Goal: Task Accomplishment & Management: Manage account settings

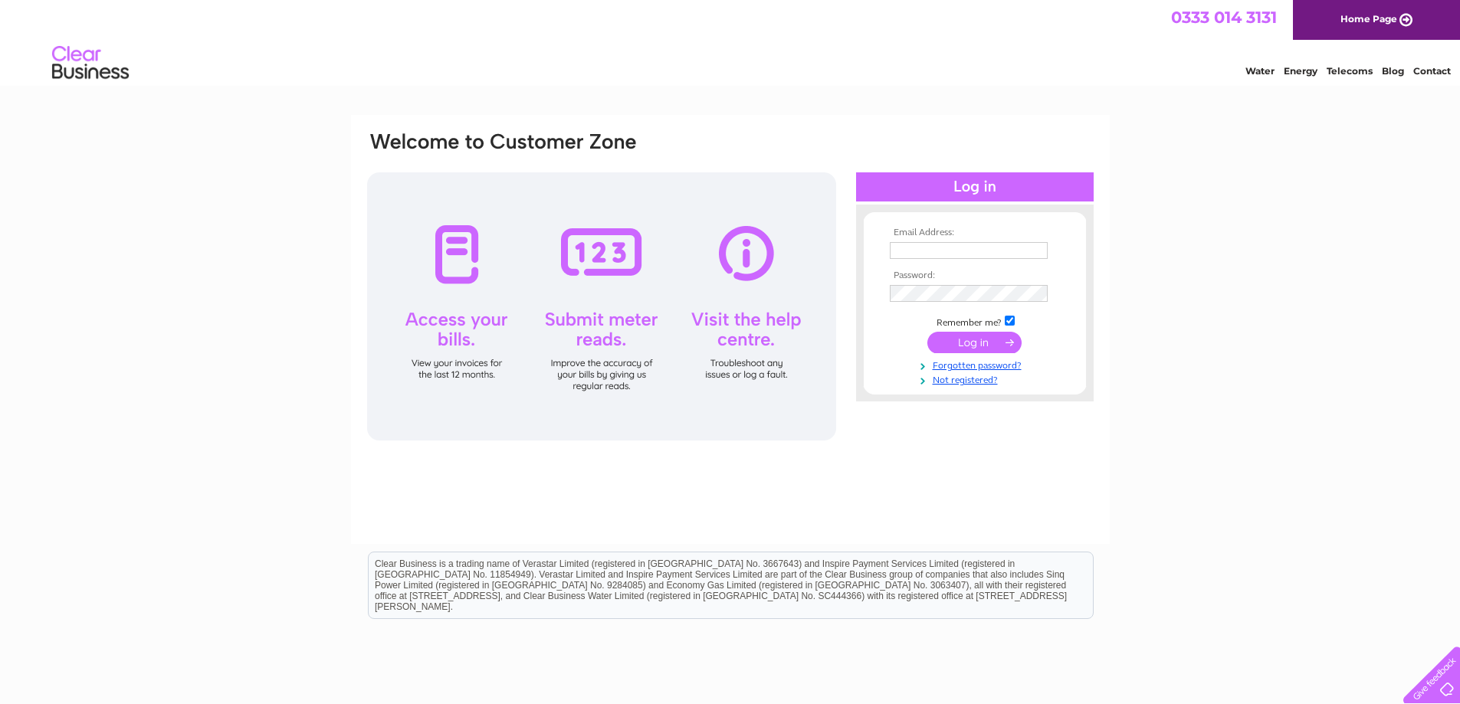
type input "paul@superspannerwholesale.com"
click at [967, 342] on input "submit" at bounding box center [975, 342] width 94 height 21
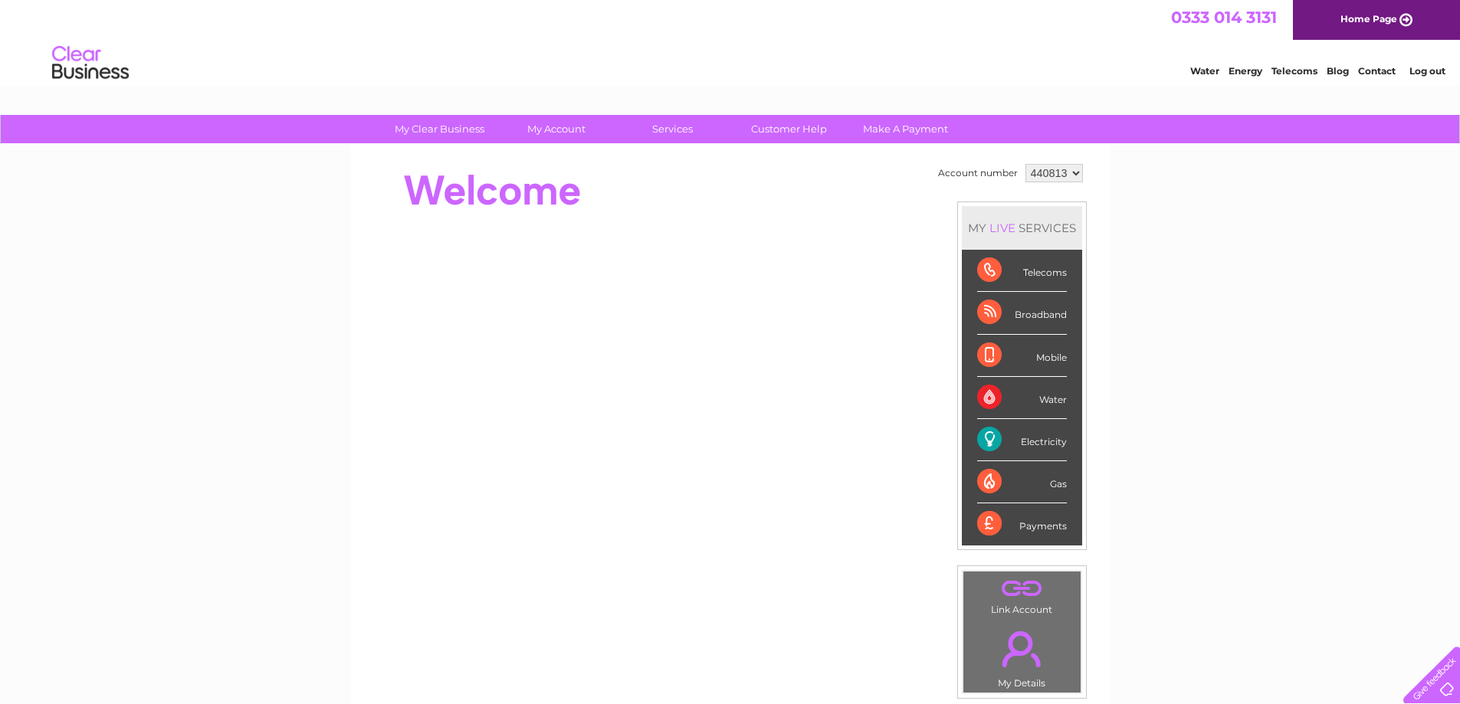
click at [986, 311] on div "Broadband" at bounding box center [1022, 313] width 90 height 42
click at [1039, 315] on div "Broadband" at bounding box center [1022, 313] width 90 height 42
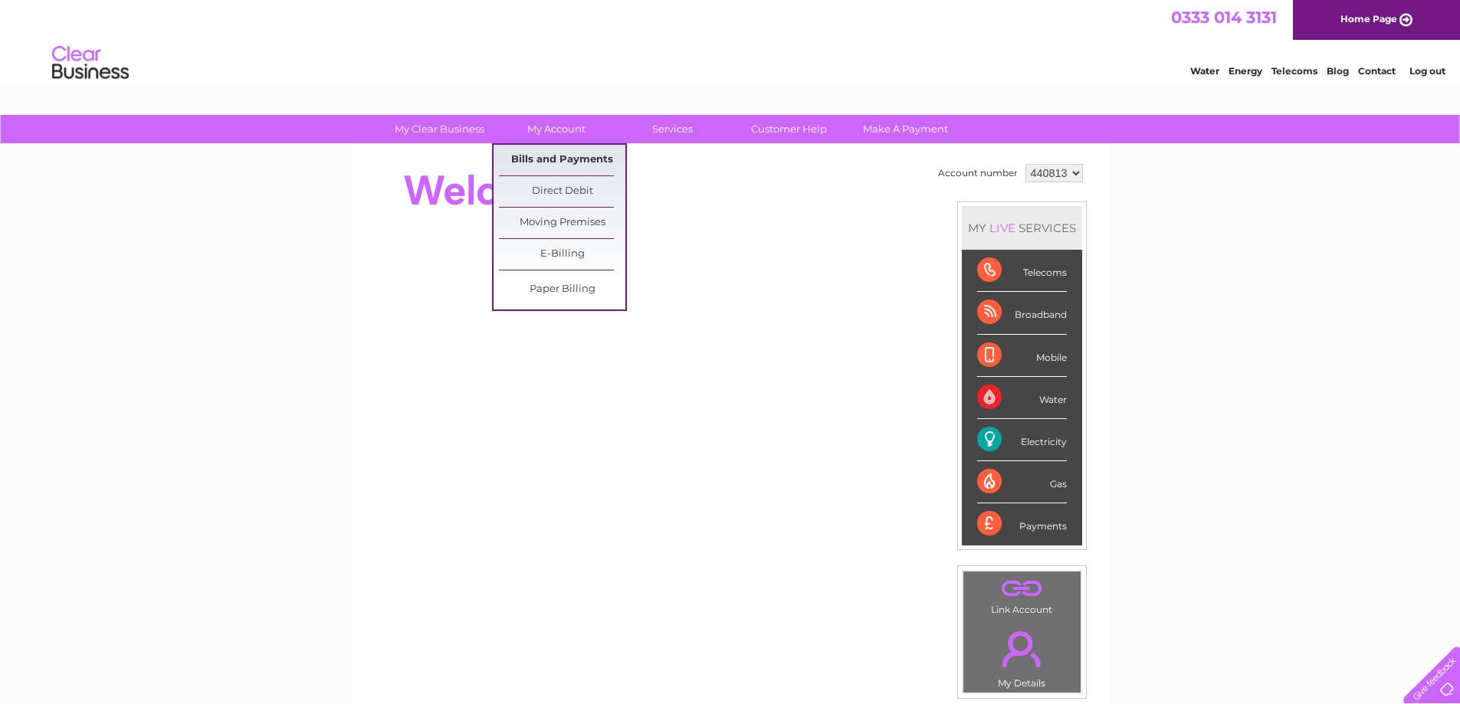
click at [563, 158] on link "Bills and Payments" at bounding box center [562, 160] width 126 height 31
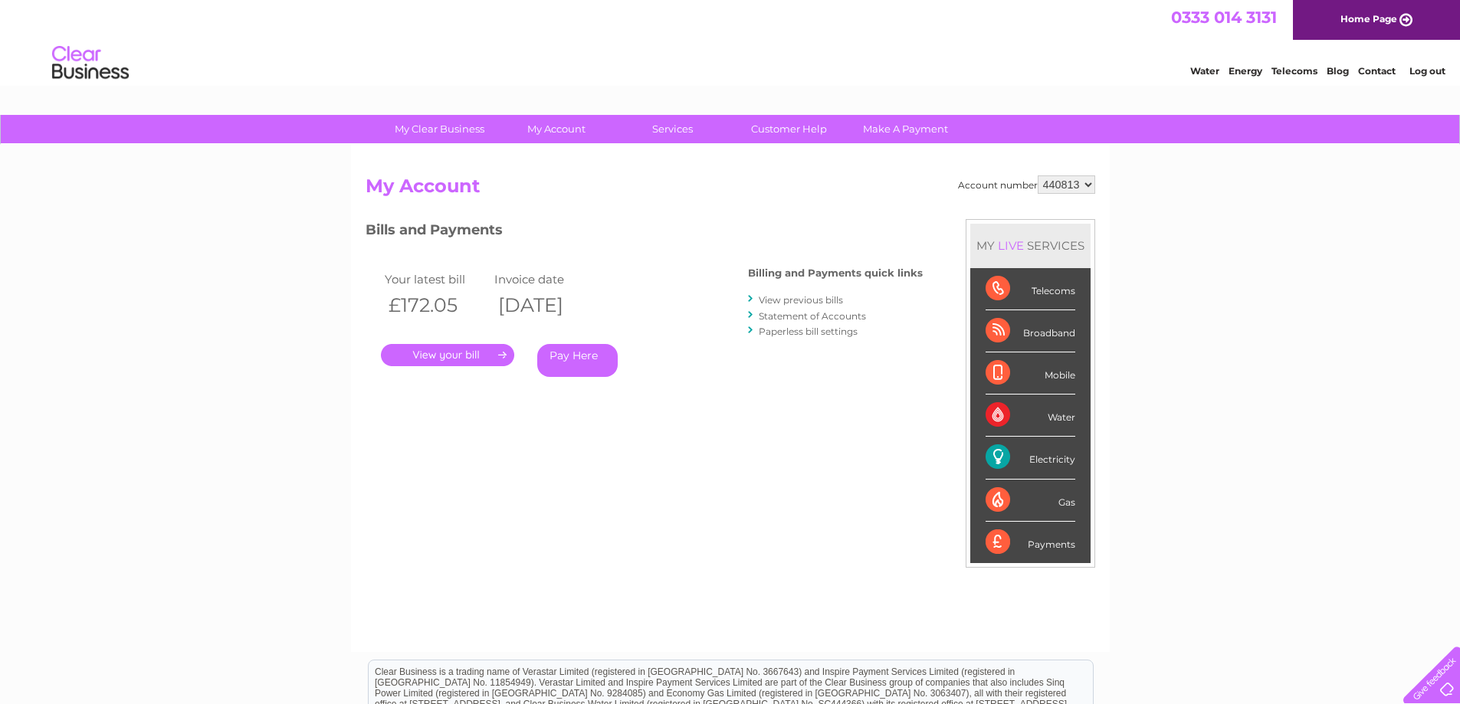
click at [445, 355] on link "." at bounding box center [447, 355] width 133 height 22
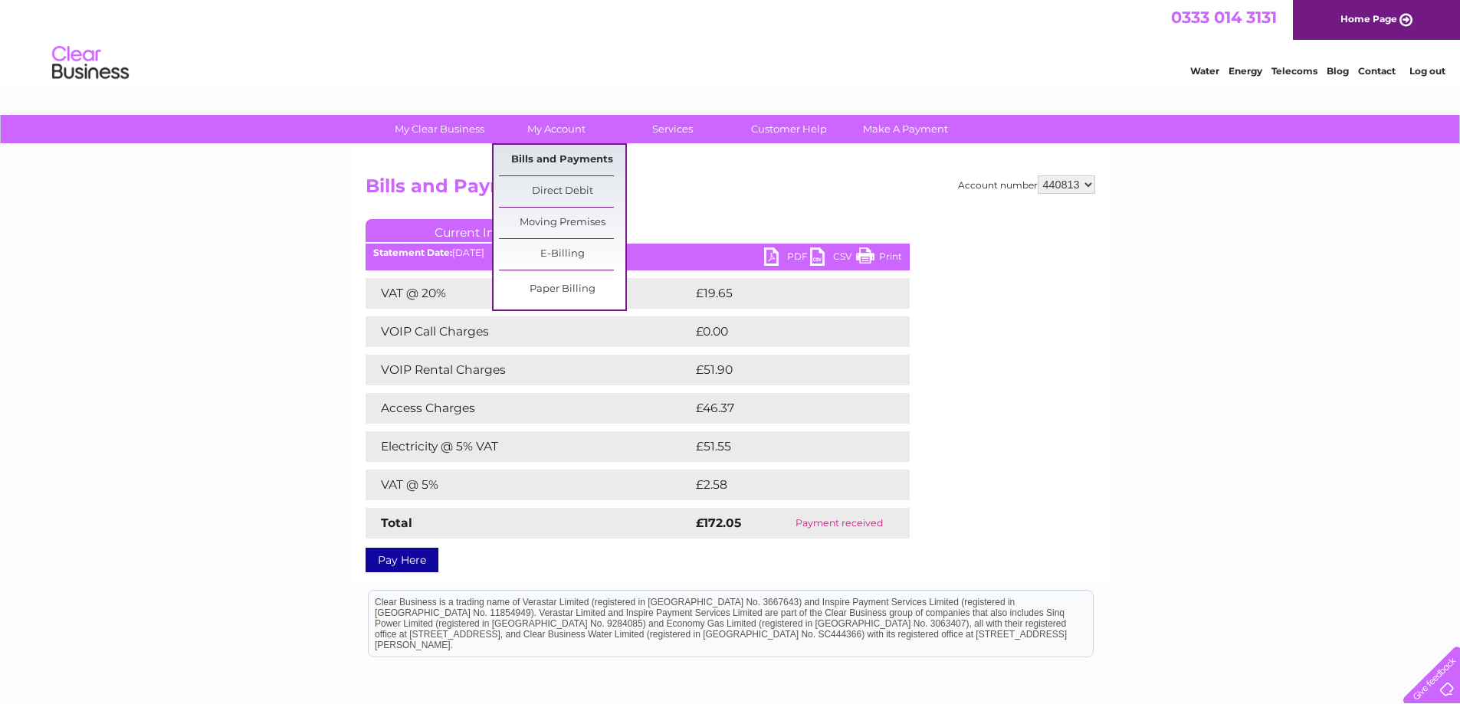
click at [578, 157] on link "Bills and Payments" at bounding box center [562, 160] width 126 height 31
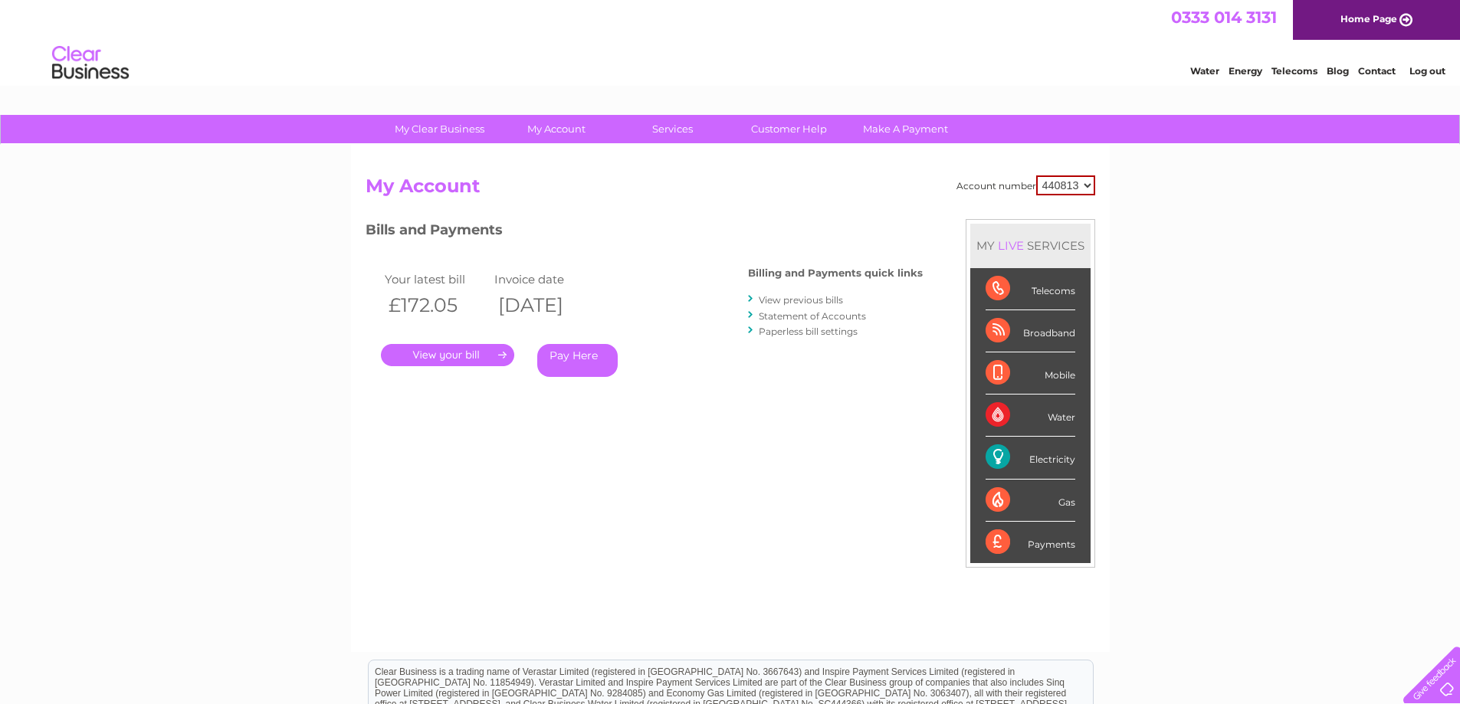
click at [800, 301] on link "View previous bills" at bounding box center [801, 299] width 84 height 11
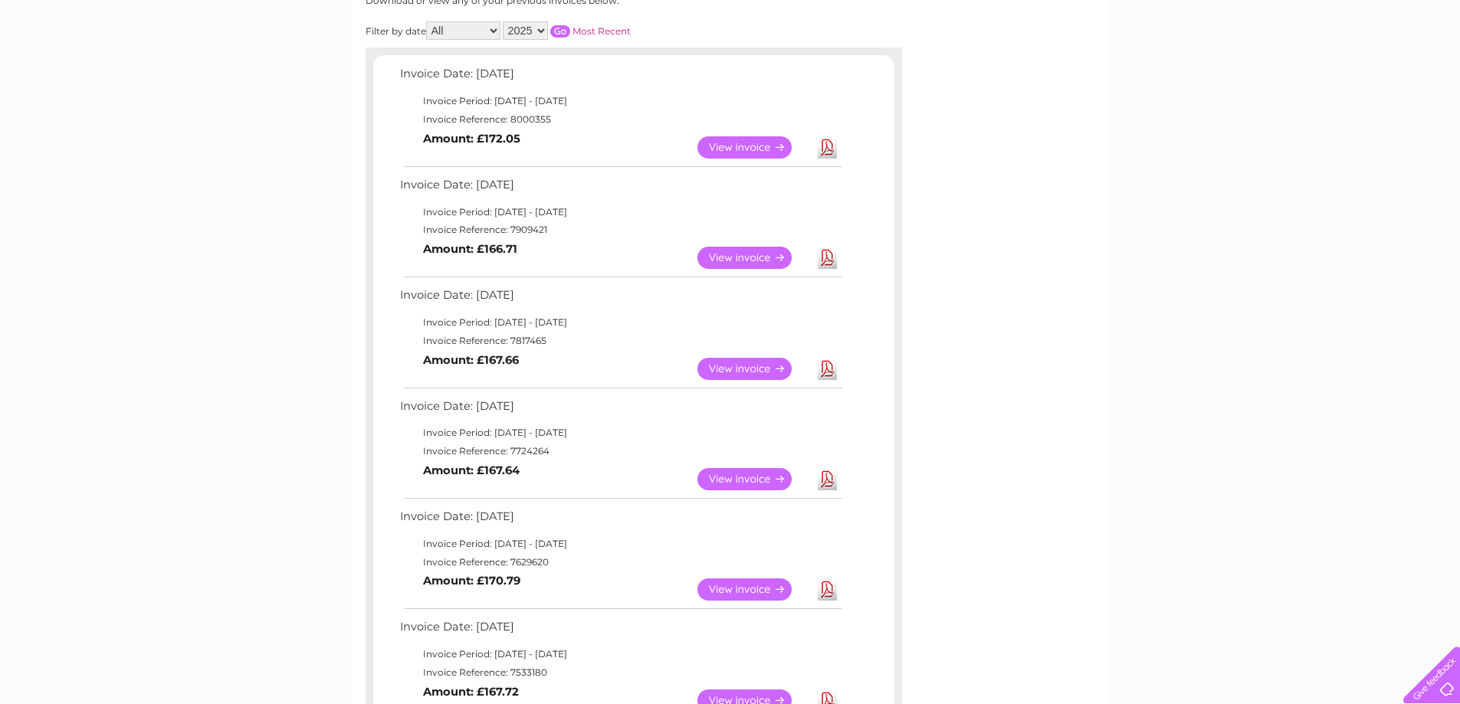
scroll to position [230, 0]
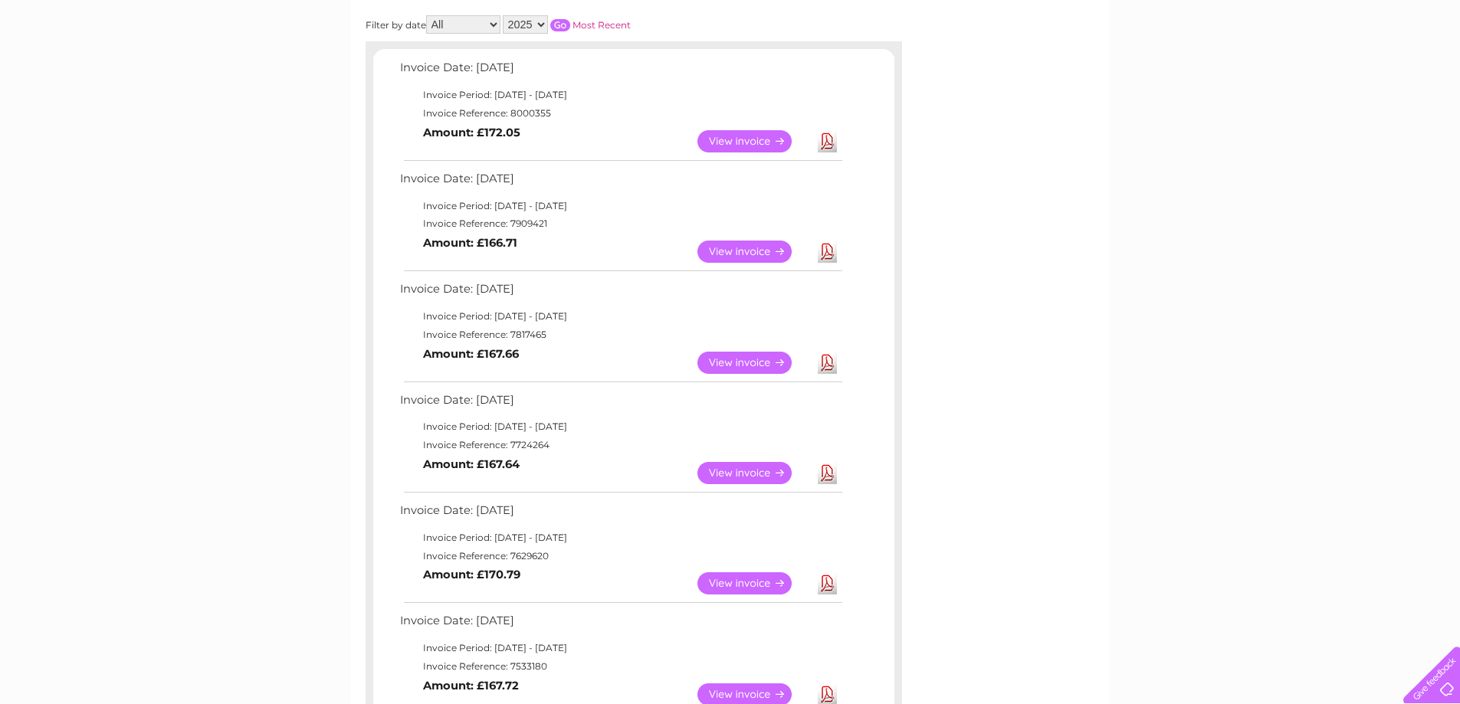
click at [734, 249] on link "View" at bounding box center [754, 252] width 113 height 22
click at [727, 474] on link "View" at bounding box center [754, 472] width 113 height 22
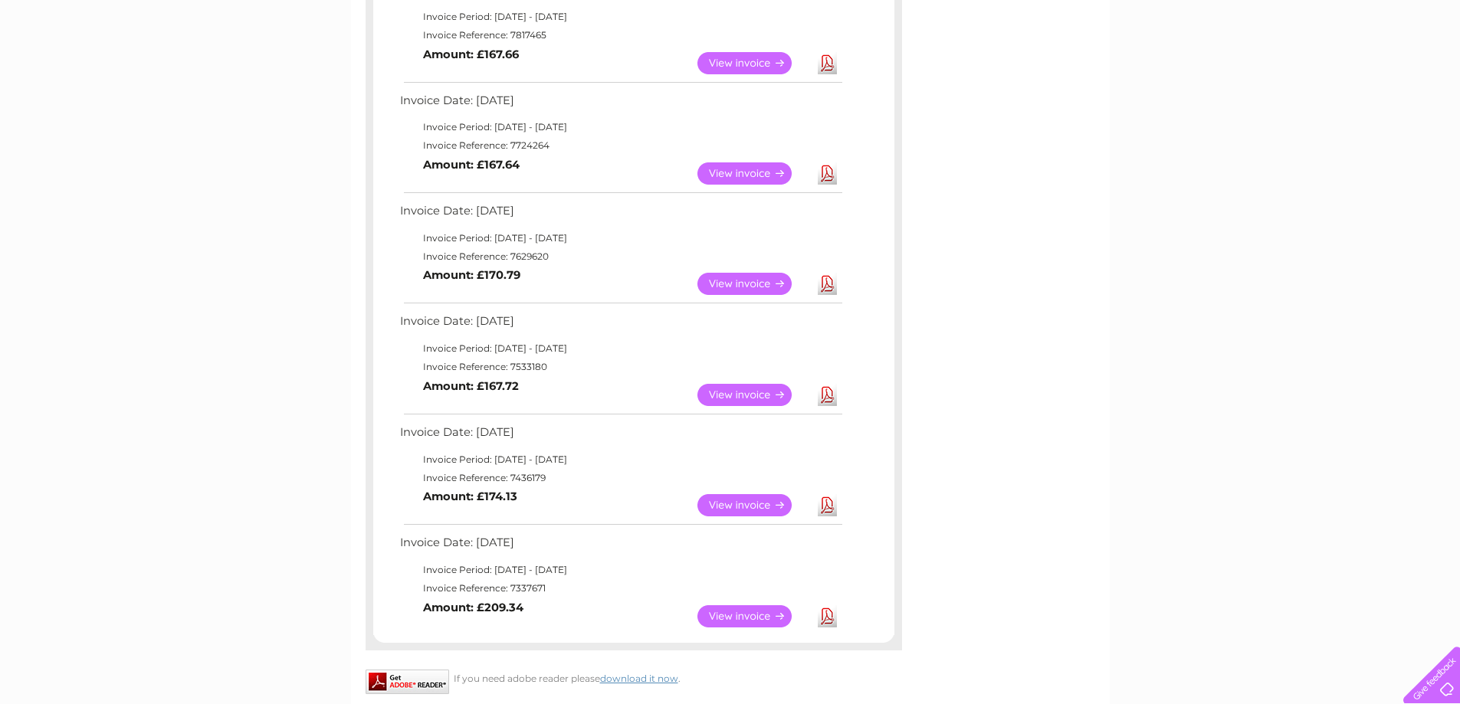
scroll to position [537, 0]
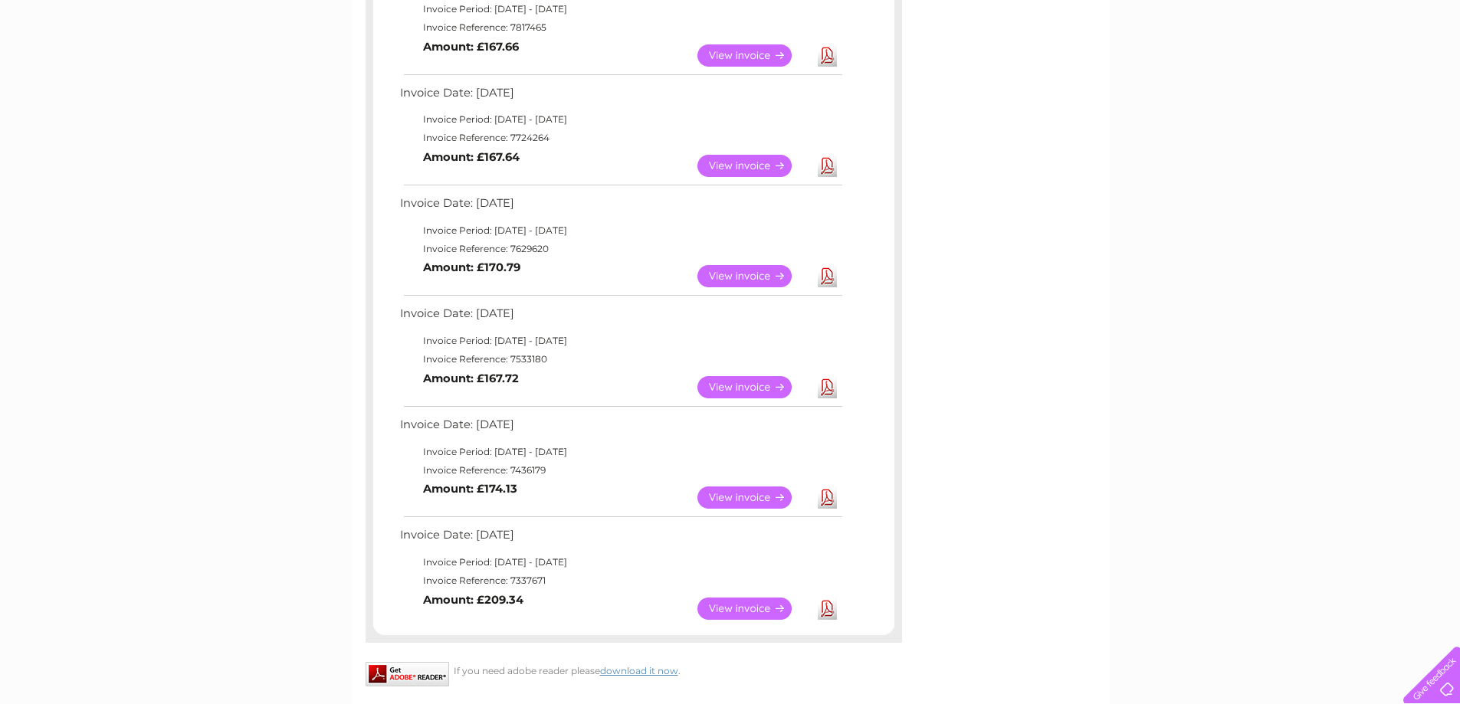
click at [737, 606] on link "View" at bounding box center [754, 609] width 113 height 22
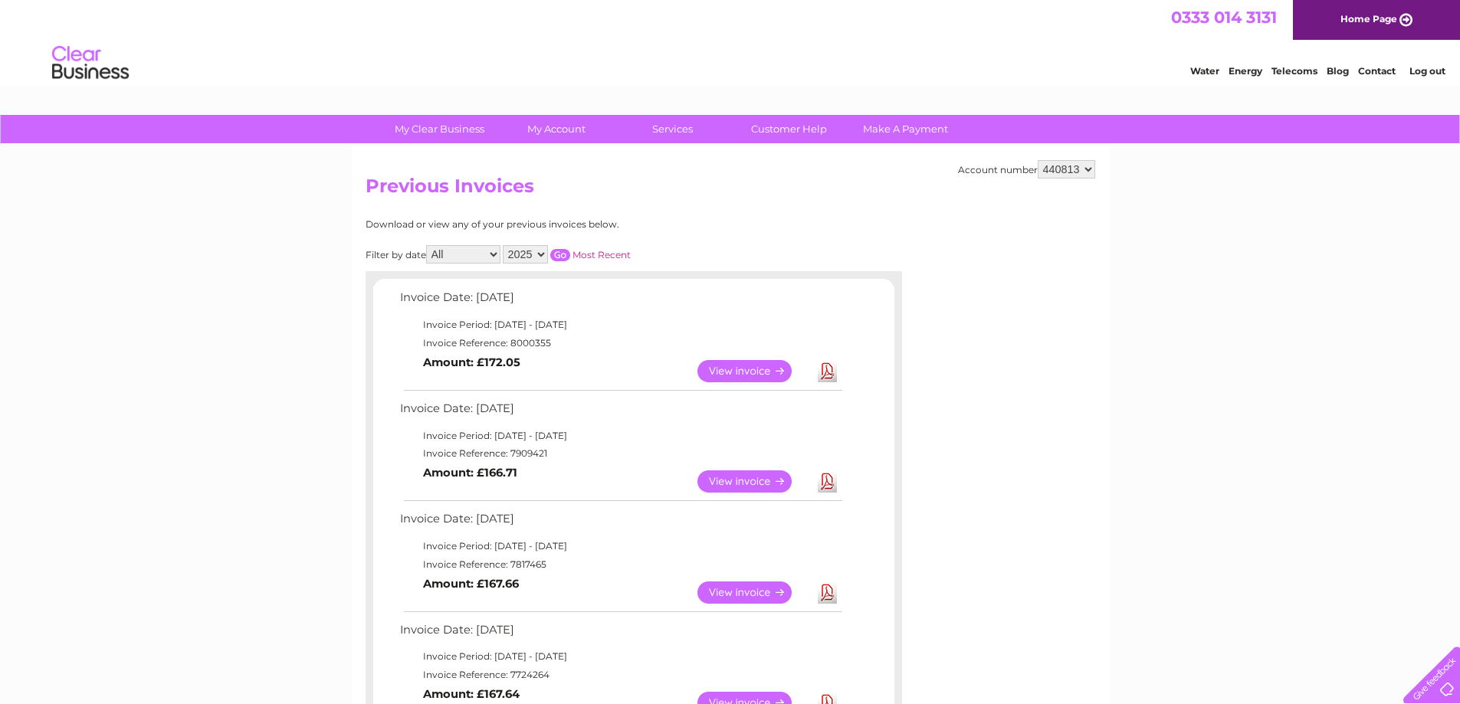
click at [727, 371] on link "View" at bounding box center [754, 371] width 113 height 22
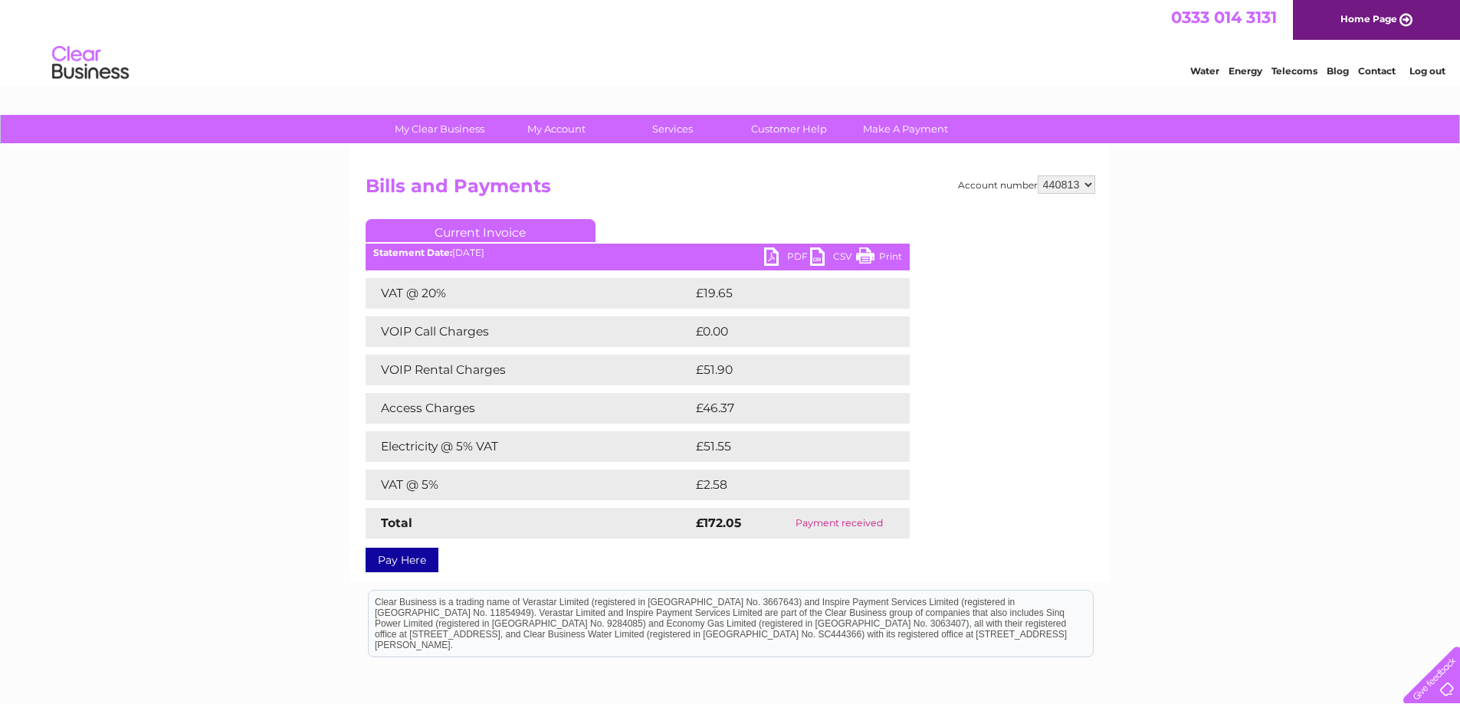
click at [1437, 684] on div at bounding box center [1428, 672] width 63 height 63
click at [1437, 681] on div at bounding box center [1428, 672] width 63 height 63
